Goal: Find specific page/section: Find specific page/section

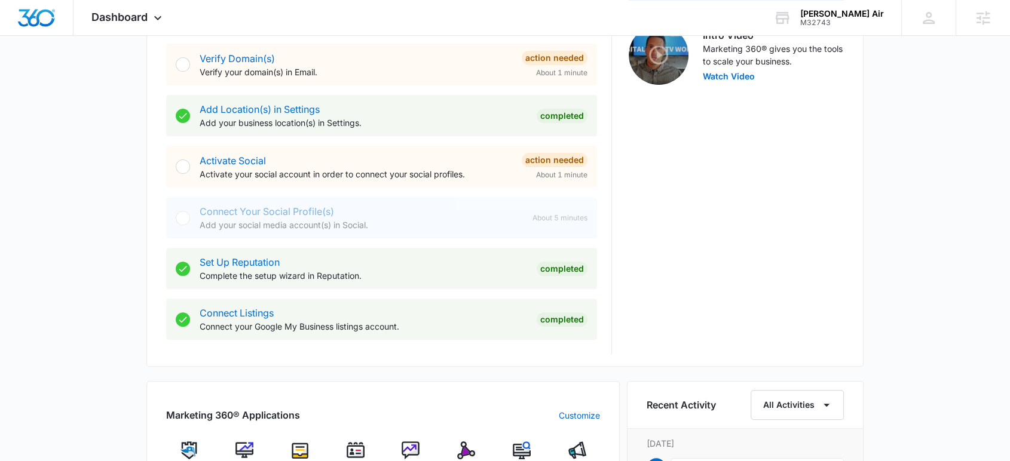
scroll to position [531, 0]
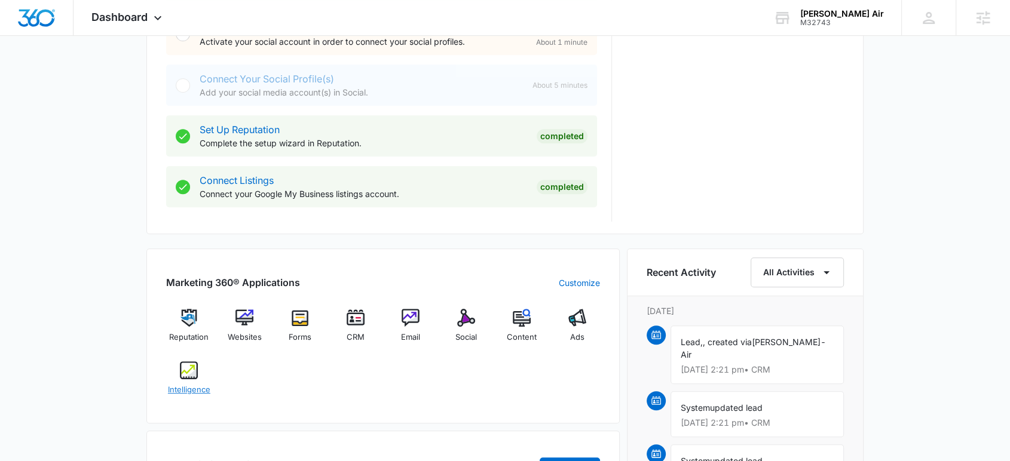
click at [182, 372] on img at bounding box center [189, 370] width 18 height 18
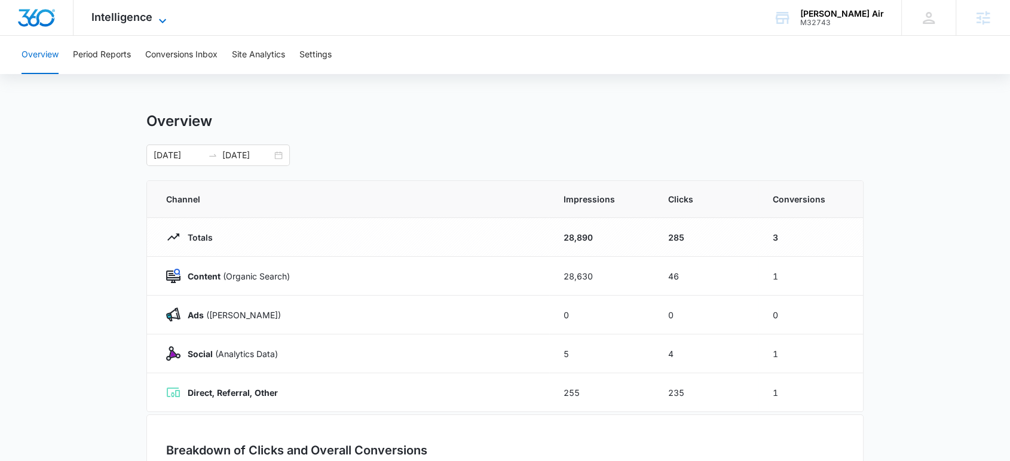
click at [164, 13] on div "Intelligence Apps Reputation Websites Forms CRM Email Social Content Ads Intell…" at bounding box center [130, 17] width 114 height 35
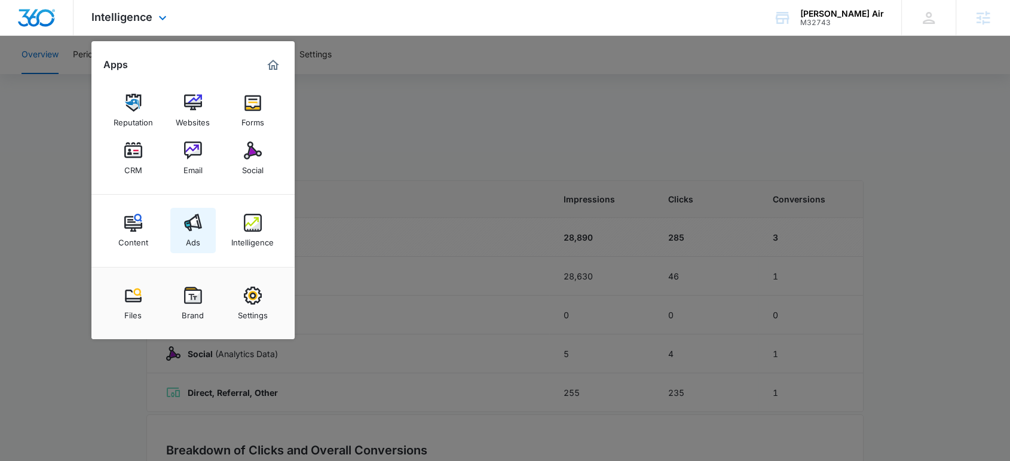
click at [199, 236] on div "Ads" at bounding box center [193, 240] width 14 height 16
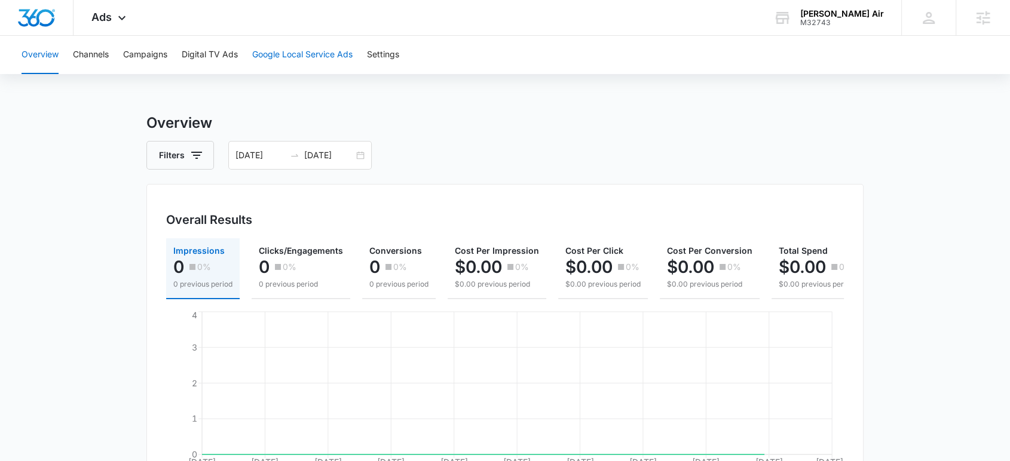
click at [301, 56] on button "Google Local Service Ads" at bounding box center [302, 55] width 100 height 38
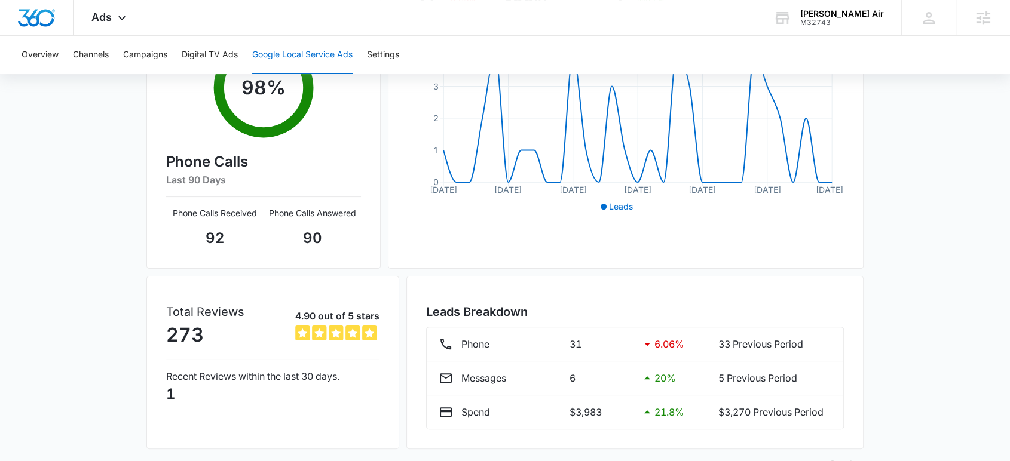
scroll to position [265, 0]
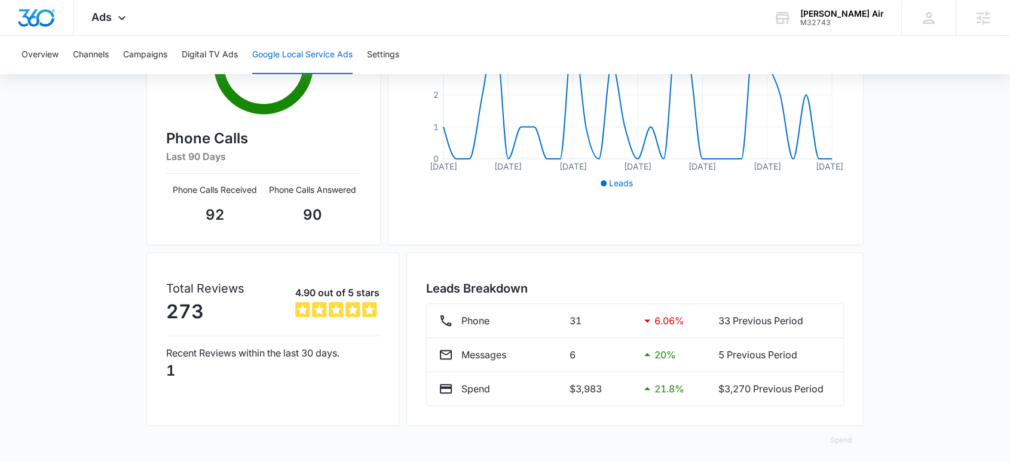
click at [74, 185] on div "Google Local Service Ads Beta [DATE] [DATE] New Location Responsiveness Rating …" at bounding box center [505, 158] width 1010 height 622
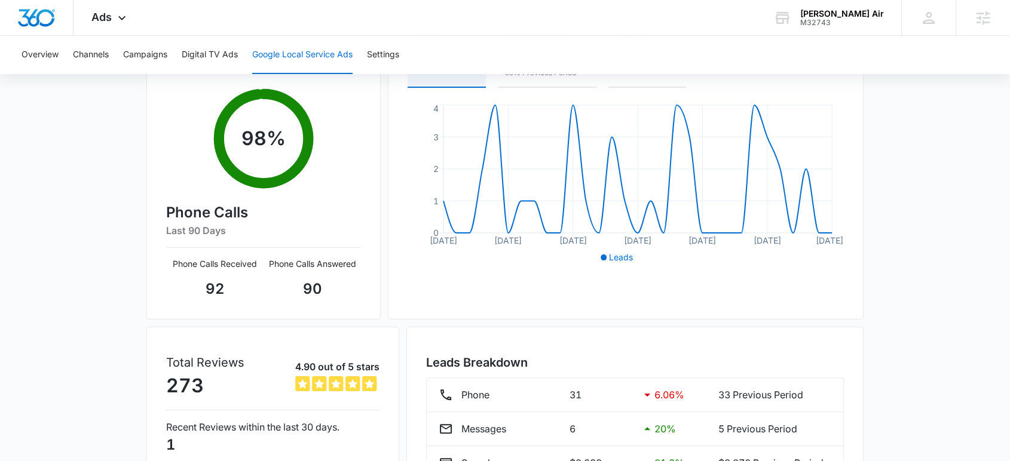
scroll to position [199, 0]
